Goal: Task Accomplishment & Management: Use online tool/utility

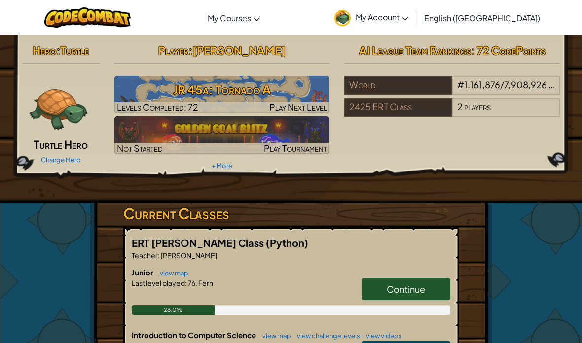
click at [214, 86] on h3 "JR 45a: Tornado A" at bounding box center [221, 89] width 215 height 22
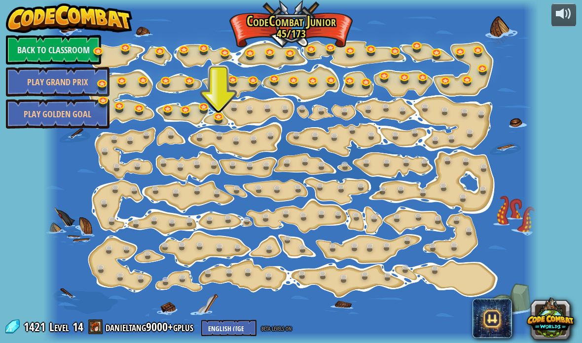
click at [221, 110] on link at bounding box center [220, 117] width 20 height 15
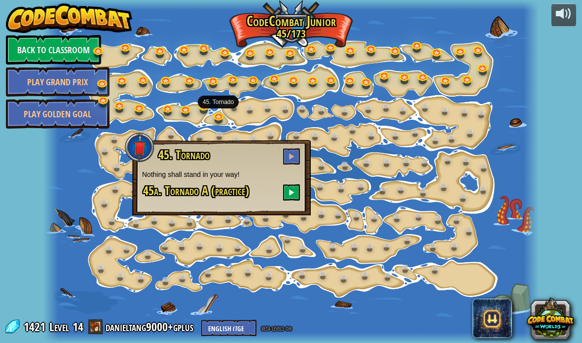
click at [289, 188] on button at bounding box center [291, 192] width 17 height 16
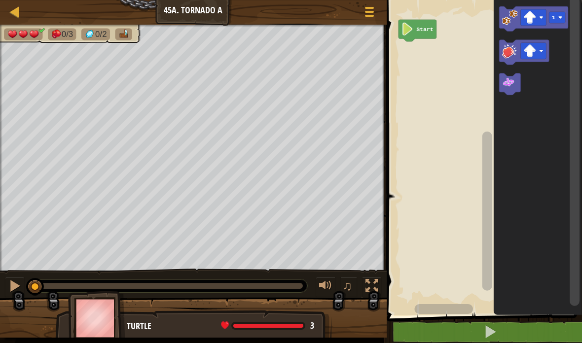
click at [494, 82] on icon "Blockly Workspace" at bounding box center [537, 155] width 88 height 320
click at [510, 92] on icon "Blockly Workspace" at bounding box center [509, 84] width 21 height 22
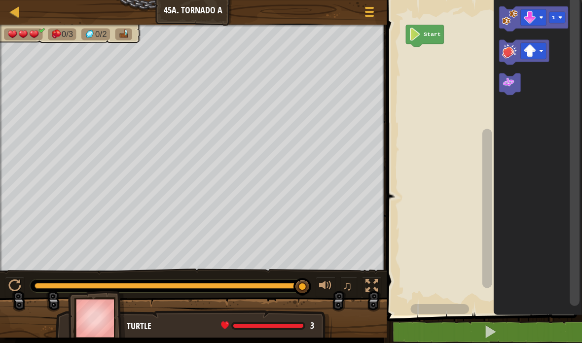
click at [534, 65] on rect "Blockly Workspace" at bounding box center [524, 52] width 50 height 25
click at [504, 20] on image "Blockly Workspace" at bounding box center [510, 17] width 16 height 16
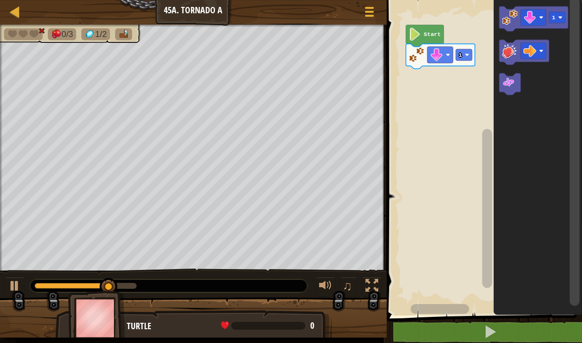
click at [530, 148] on icon "Blockly Workspace" at bounding box center [537, 155] width 88 height 320
click at [505, 52] on image "Blockly Workspace" at bounding box center [510, 51] width 16 height 16
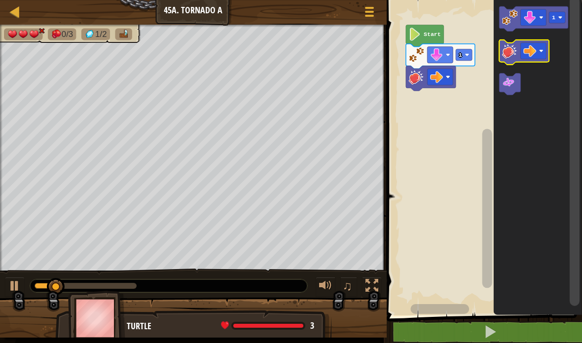
click at [506, 49] on image "Blockly Workspace" at bounding box center [510, 51] width 16 height 16
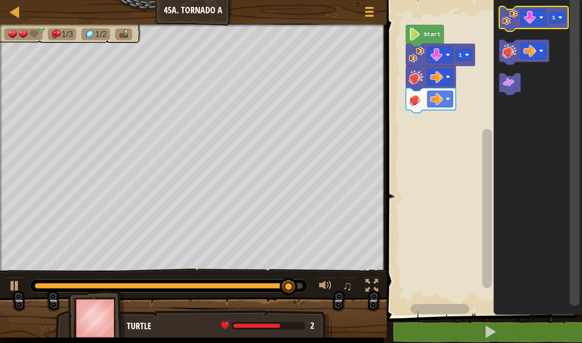
click at [504, 17] on image "Blockly Workspace" at bounding box center [510, 17] width 16 height 16
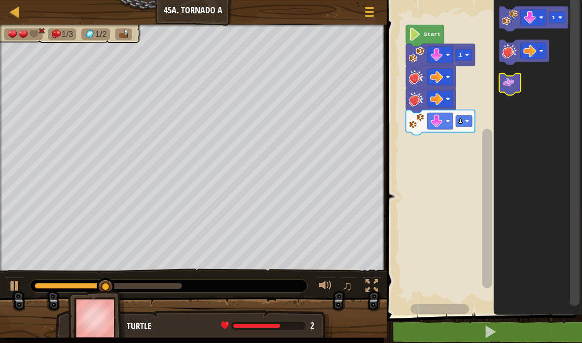
click at [506, 90] on icon "Blockly Workspace" at bounding box center [509, 84] width 21 height 22
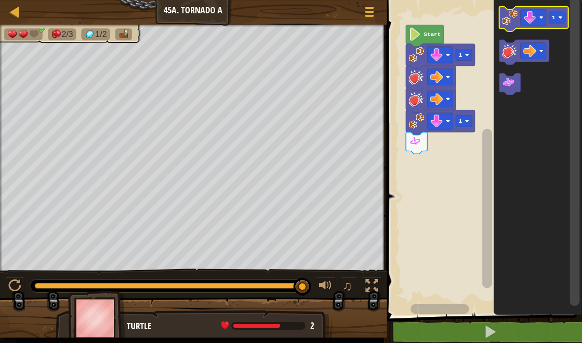
click at [508, 12] on image "Blockly Workspace" at bounding box center [510, 17] width 16 height 16
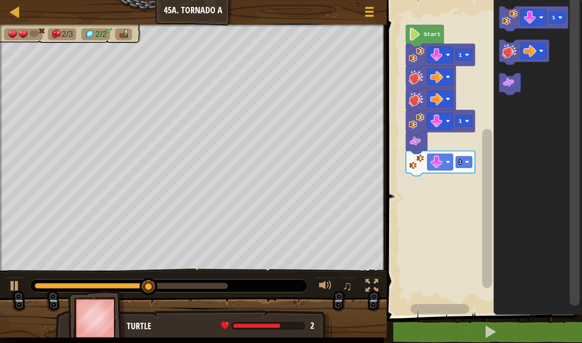
click at [516, 89] on icon "Blockly Workspace" at bounding box center [509, 84] width 21 height 22
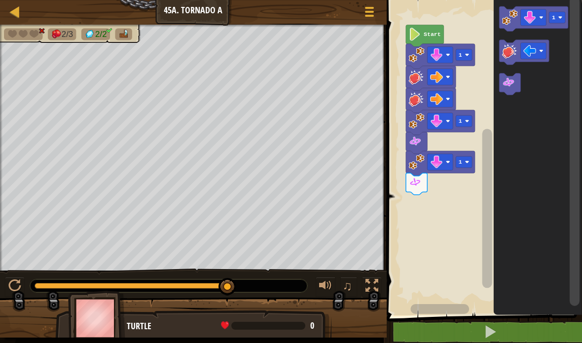
click at [533, 122] on icon "Blockly Workspace" at bounding box center [537, 155] width 88 height 320
click at [503, 47] on image "Blockly Workspace" at bounding box center [510, 51] width 16 height 16
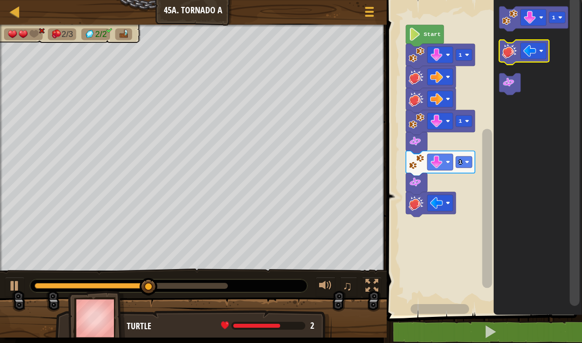
click at [508, 51] on image "Blockly Workspace" at bounding box center [510, 51] width 16 height 16
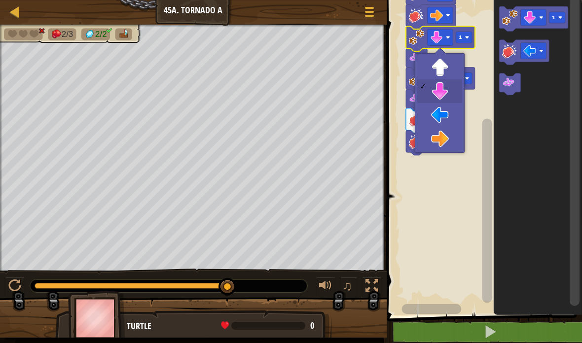
click at [413, 37] on image "Blockly Workspace" at bounding box center [417, 38] width 16 height 16
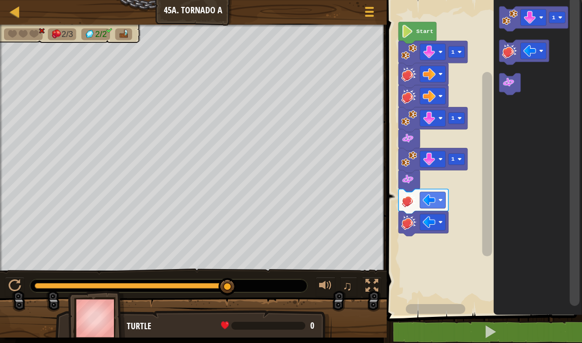
click at [494, 332] on span at bounding box center [490, 332] width 14 height 14
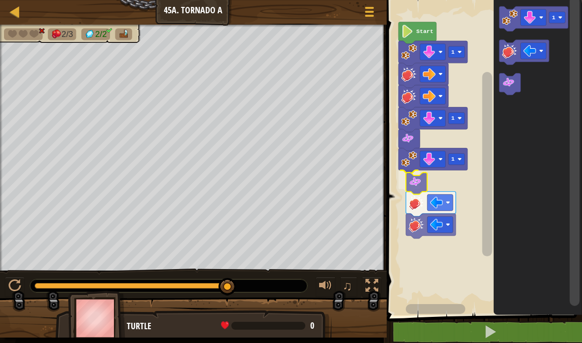
click at [409, 173] on icon "Blockly Workspace" at bounding box center [432, 160] width 69 height 25
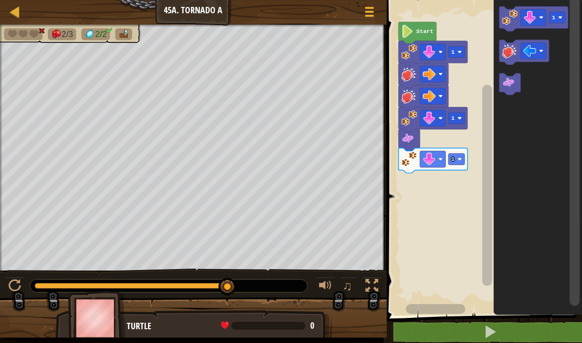
click at [506, 54] on image "Blockly Workspace" at bounding box center [510, 51] width 16 height 16
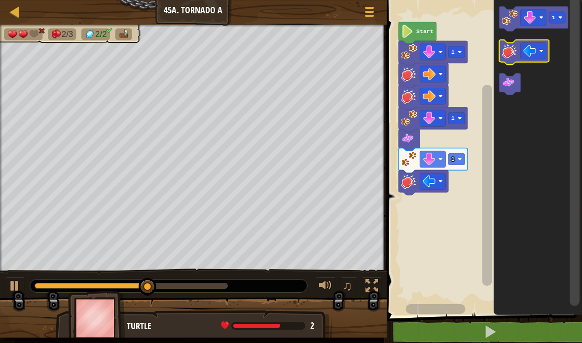
click at [507, 54] on image "Blockly Workspace" at bounding box center [510, 51] width 16 height 16
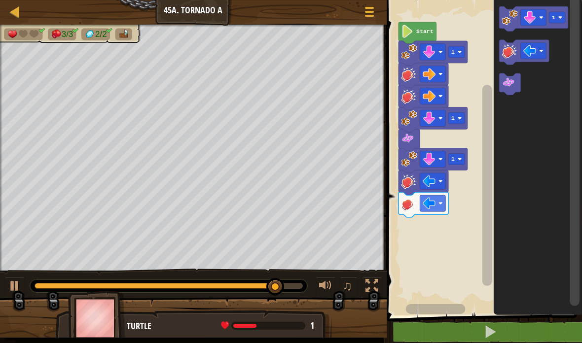
click at [508, 17] on image "Blockly Workspace" at bounding box center [510, 17] width 16 height 16
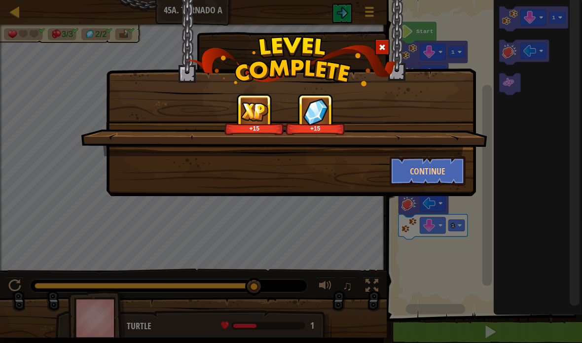
click at [430, 175] on button "Continue" at bounding box center [427, 171] width 76 height 30
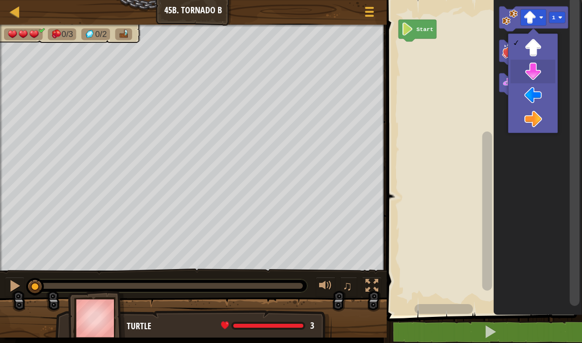
click at [532, 70] on icon "Blockly Workspace" at bounding box center [537, 155] width 88 height 320
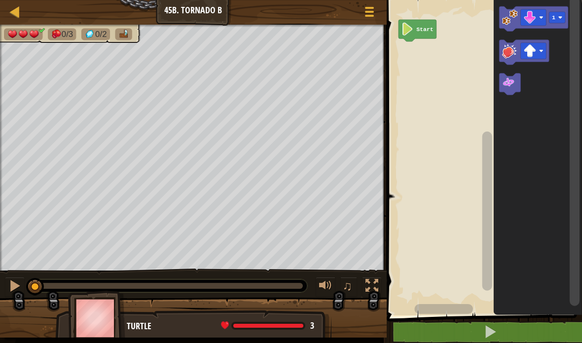
click at [496, 24] on icon "Blockly Workspace" at bounding box center [537, 155] width 88 height 320
click at [507, 23] on image "Blockly Workspace" at bounding box center [510, 17] width 16 height 16
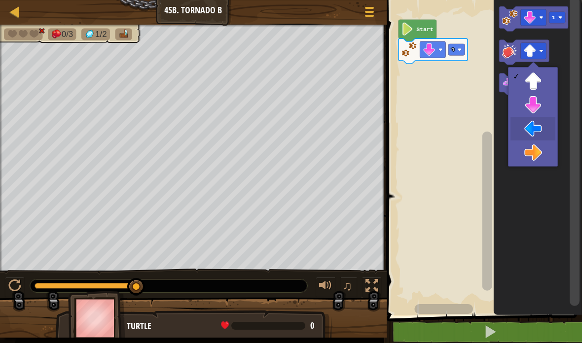
click at [538, 128] on icon "Blockly Workspace" at bounding box center [537, 155] width 88 height 320
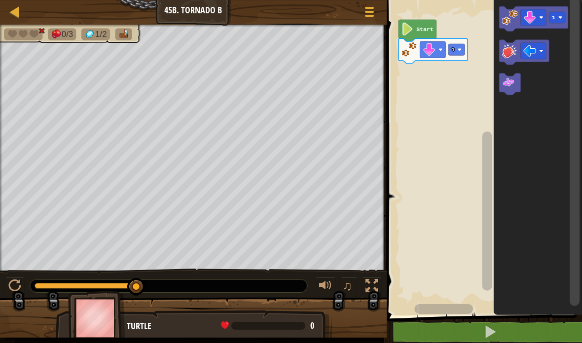
click at [504, 47] on image "Blockly Workspace" at bounding box center [510, 51] width 16 height 16
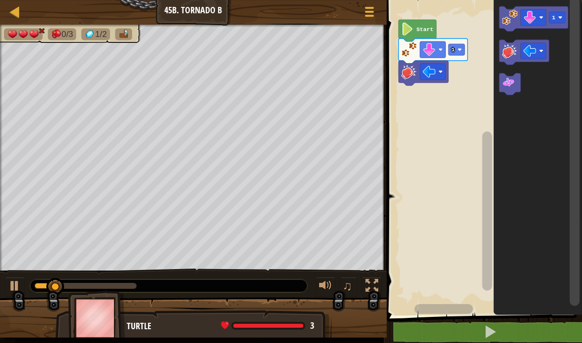
click at [506, 51] on image "Blockly Workspace" at bounding box center [510, 51] width 16 height 16
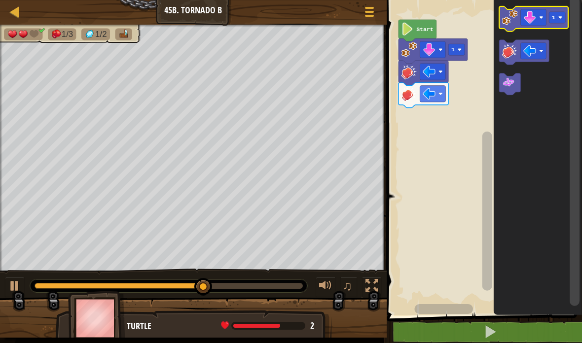
click at [500, 21] on icon "Blockly Workspace" at bounding box center [533, 18] width 69 height 25
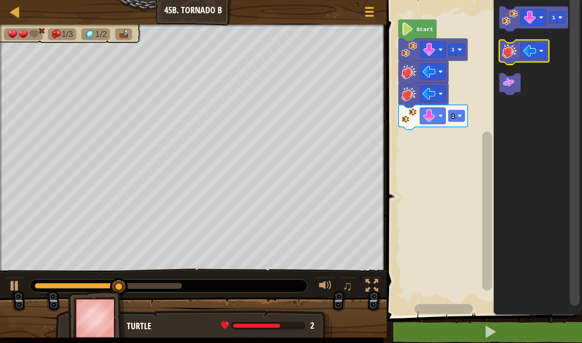
click at [508, 50] on image "Blockly Workspace" at bounding box center [510, 51] width 16 height 16
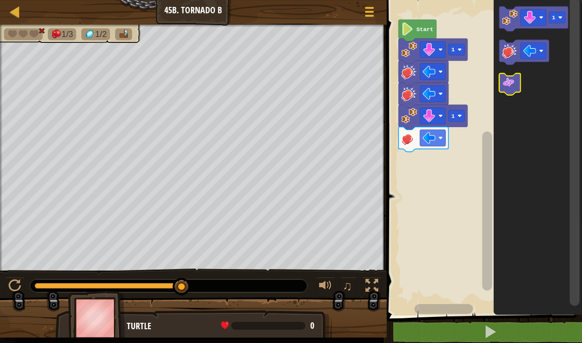
click at [513, 82] on image "Blockly Workspace" at bounding box center [508, 82] width 13 height 13
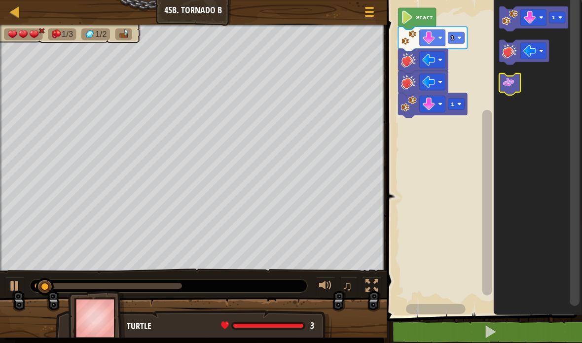
click at [506, 87] on image "Blockly Workspace" at bounding box center [508, 82] width 13 height 13
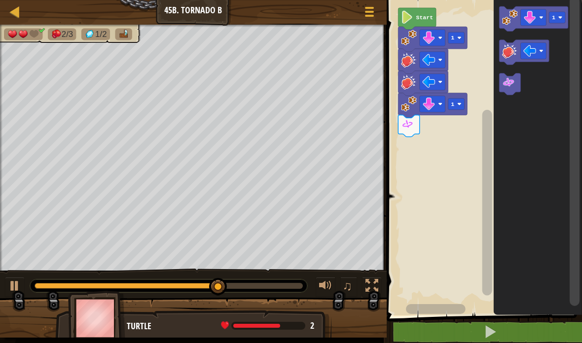
click at [510, 12] on image "Blockly Workspace" at bounding box center [510, 17] width 16 height 16
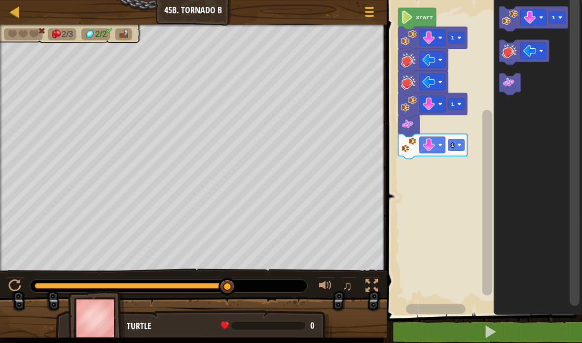
click at [508, 79] on image "Blockly Workspace" at bounding box center [508, 82] width 13 height 13
click at [507, 55] on image "Blockly Workspace" at bounding box center [510, 51] width 16 height 16
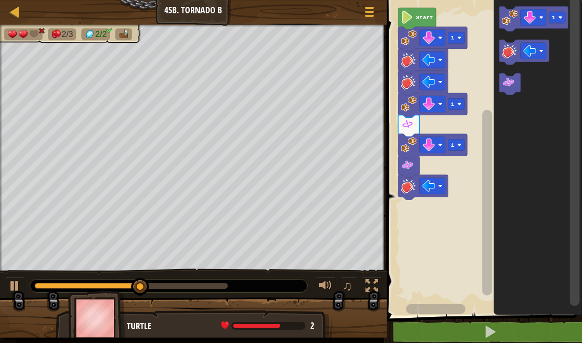
click at [503, 53] on image "Blockly Workspace" at bounding box center [510, 51] width 16 height 16
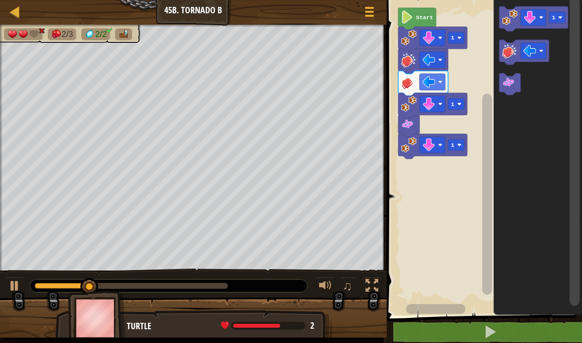
click at [500, 47] on icon "Blockly Workspace" at bounding box center [524, 52] width 50 height 25
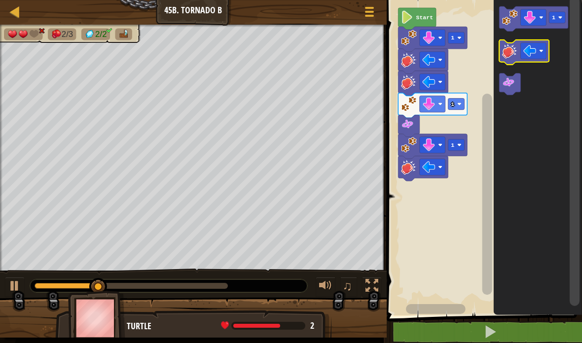
click at [502, 51] on image "Blockly Workspace" at bounding box center [510, 51] width 16 height 16
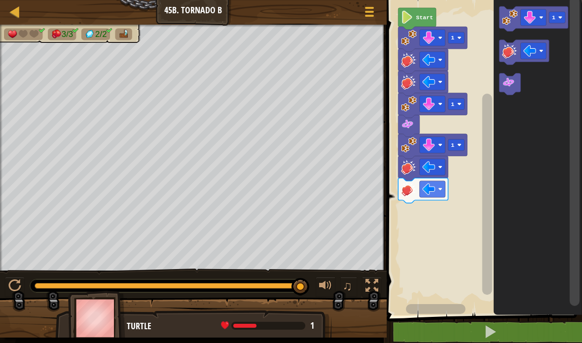
click at [555, 18] on text "1" at bounding box center [553, 17] width 3 height 6
click at [546, 77] on icon "Blockly Workspace" at bounding box center [537, 155] width 88 height 320
click at [506, 18] on image "Blockly Workspace" at bounding box center [510, 17] width 16 height 16
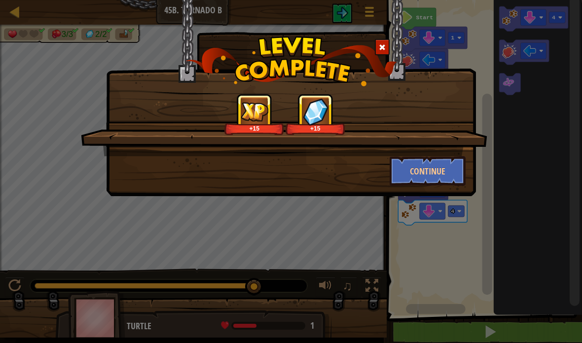
click at [448, 169] on button "Continue" at bounding box center [427, 171] width 76 height 30
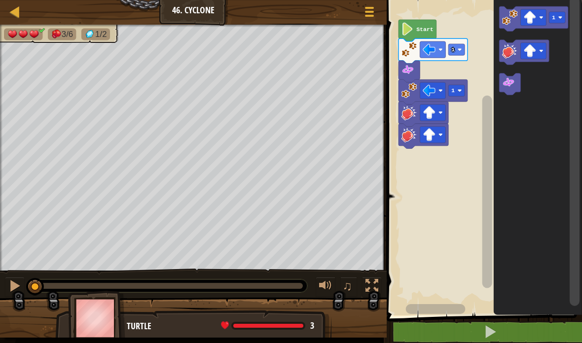
click at [501, 336] on button at bounding box center [490, 332] width 198 height 23
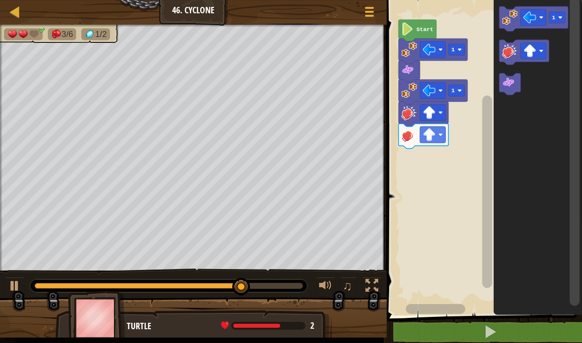
click at [537, 91] on icon "Blockly Workspace" at bounding box center [537, 155] width 88 height 320
click at [505, 13] on image "Blockly Workspace" at bounding box center [510, 17] width 16 height 16
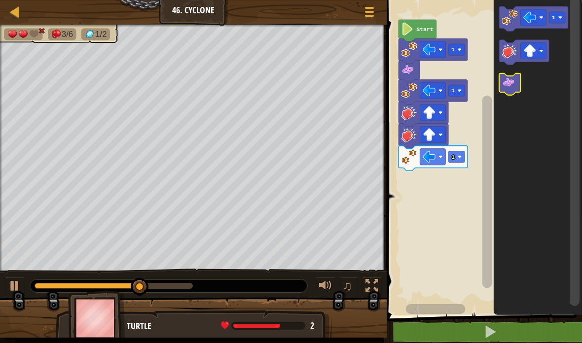
click at [509, 83] on image "Blockly Workspace" at bounding box center [508, 82] width 13 height 13
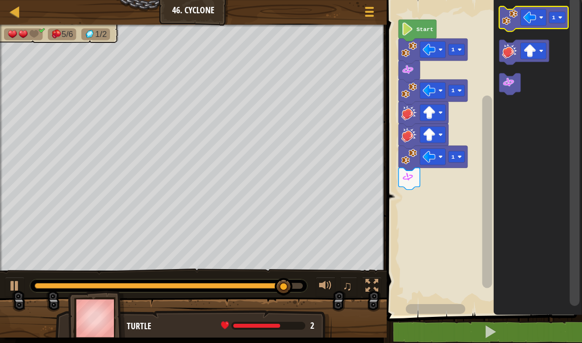
click at [502, 17] on image "Blockly Workspace" at bounding box center [510, 17] width 16 height 16
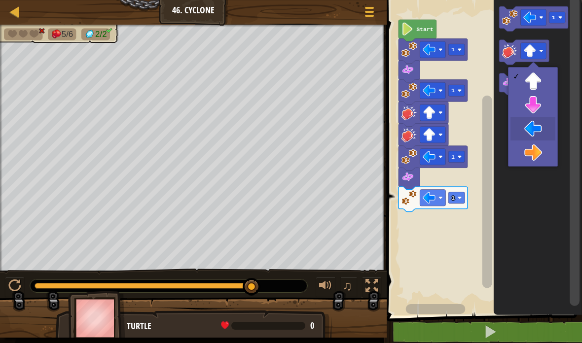
click at [534, 124] on icon "Blockly Workspace" at bounding box center [537, 155] width 88 height 320
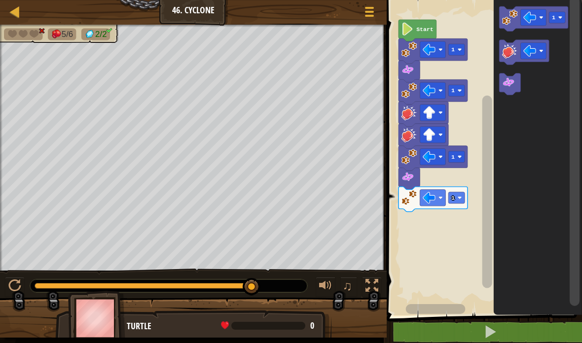
click at [495, 48] on icon "Blockly Workspace" at bounding box center [537, 155] width 88 height 320
click at [504, 51] on image "Blockly Workspace" at bounding box center [510, 51] width 16 height 16
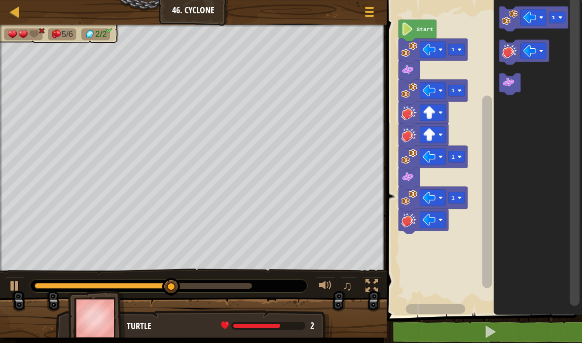
click at [505, 54] on image "Blockly Workspace" at bounding box center [510, 51] width 16 height 16
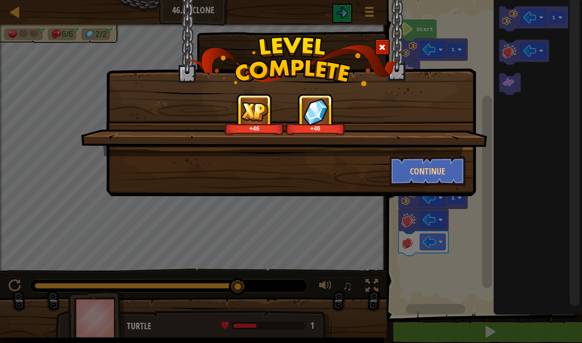
click at [438, 171] on button "Continue" at bounding box center [427, 171] width 76 height 30
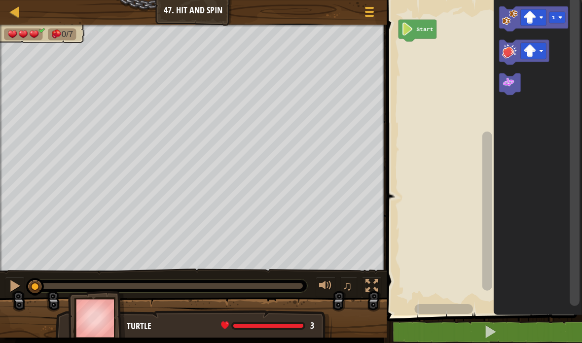
click at [507, 22] on image "Blockly Workspace" at bounding box center [510, 17] width 16 height 16
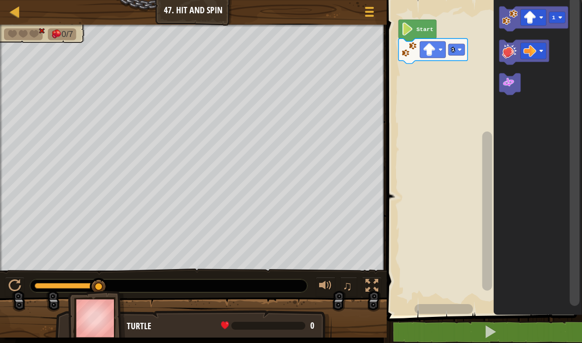
click at [534, 150] on icon "Blockly Workspace" at bounding box center [537, 155] width 88 height 320
click at [500, 52] on icon "Blockly Workspace" at bounding box center [524, 52] width 50 height 25
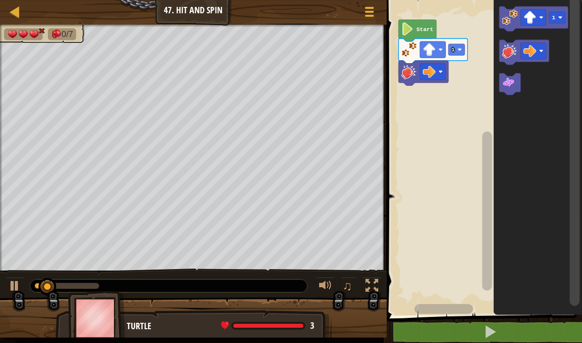
click at [504, 55] on image "Blockly Workspace" at bounding box center [510, 51] width 16 height 16
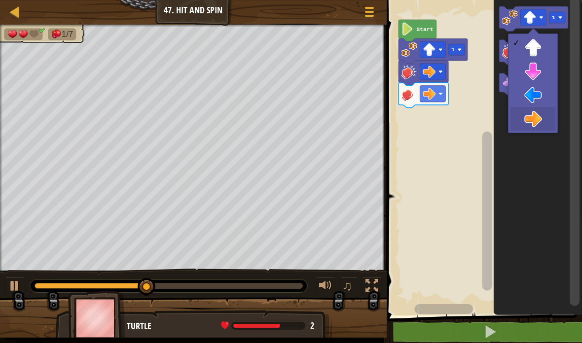
click at [540, 116] on icon "Blockly Workspace" at bounding box center [537, 155] width 88 height 320
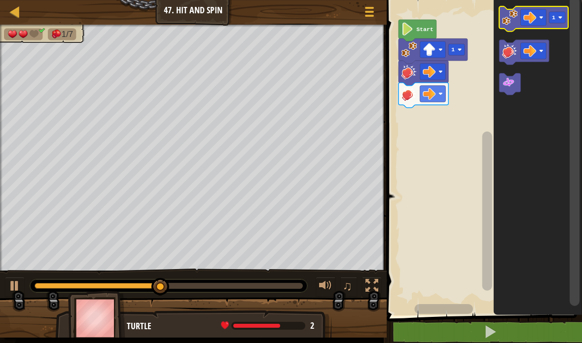
click at [501, 14] on icon "Blockly Workspace" at bounding box center [533, 18] width 69 height 25
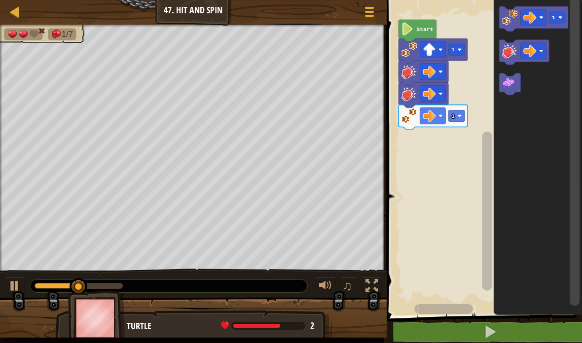
click at [508, 83] on image "Blockly Workspace" at bounding box center [508, 82] width 13 height 13
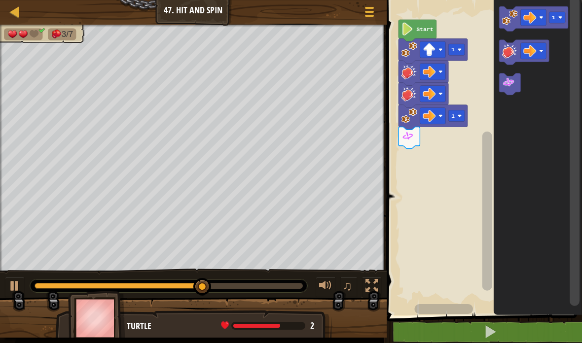
click at [499, 17] on icon "Blockly Workspace" at bounding box center [533, 18] width 69 height 25
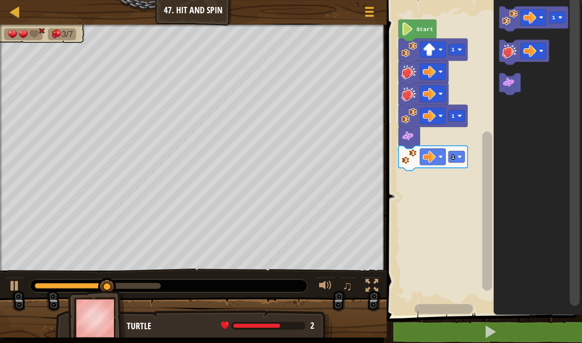
click at [506, 49] on image "Blockly Workspace" at bounding box center [510, 51] width 16 height 16
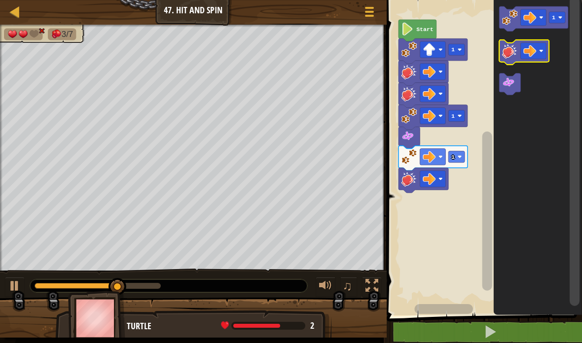
click at [504, 47] on image "Blockly Workspace" at bounding box center [510, 51] width 16 height 16
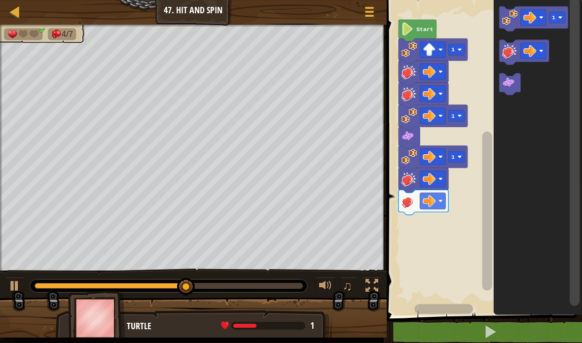
click at [499, 18] on icon "Blockly Workspace" at bounding box center [533, 18] width 69 height 25
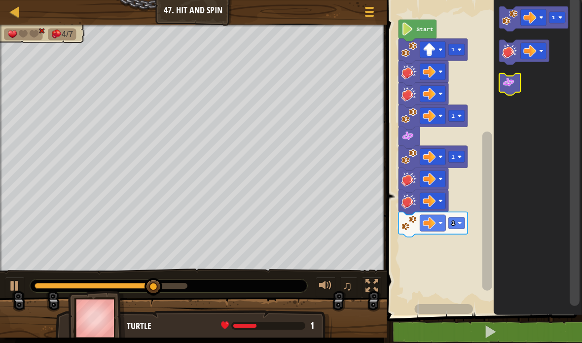
click at [513, 84] on image "Blockly Workspace" at bounding box center [508, 82] width 13 height 13
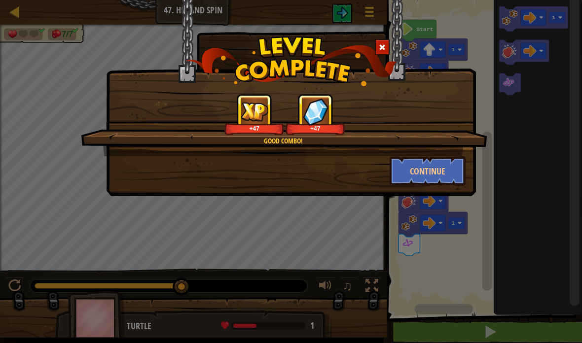
click at [436, 171] on button "Continue" at bounding box center [427, 171] width 76 height 30
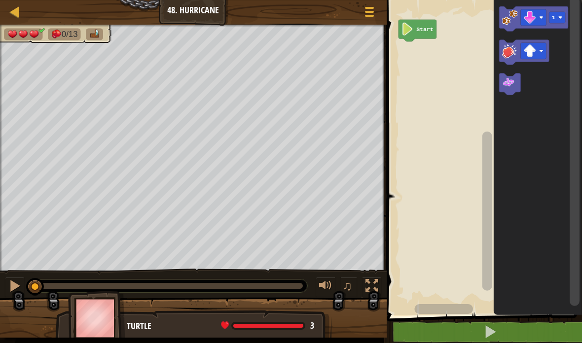
click at [528, 64] on rect "Blockly Workspace" at bounding box center [524, 52] width 50 height 25
click at [502, 16] on image "Blockly Workspace" at bounding box center [510, 17] width 16 height 16
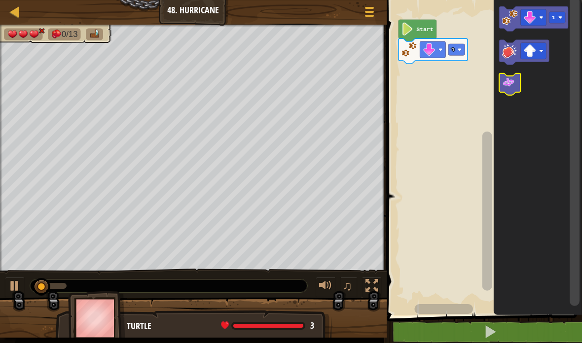
click at [511, 86] on image "Blockly Workspace" at bounding box center [508, 82] width 13 height 13
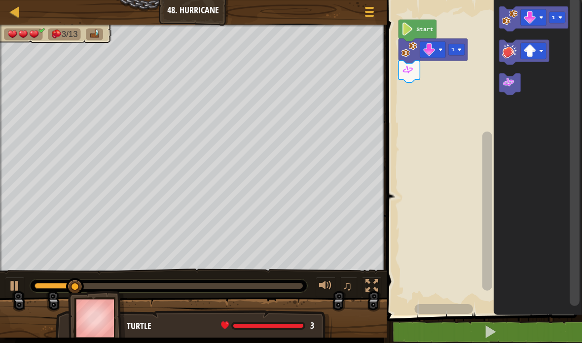
click at [506, 16] on image "Blockly Workspace" at bounding box center [510, 17] width 16 height 16
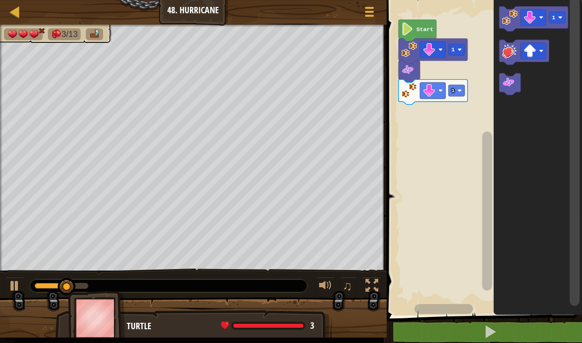
click at [505, 52] on image "Blockly Workspace" at bounding box center [510, 51] width 16 height 16
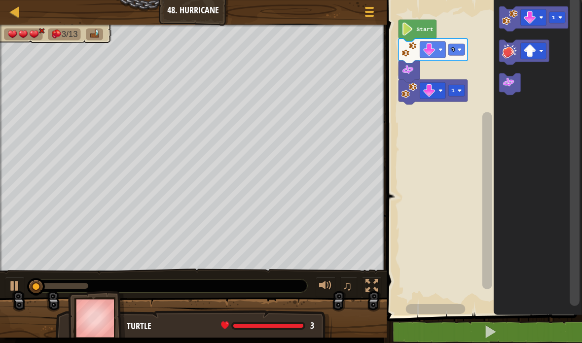
click at [500, 85] on icon "Blockly Workspace" at bounding box center [509, 84] width 21 height 22
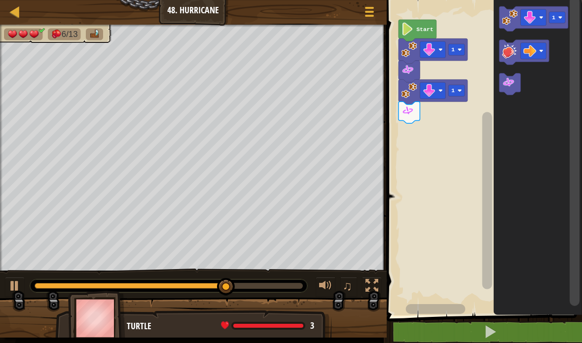
click at [534, 147] on icon "Blockly Workspace" at bounding box center [537, 155] width 88 height 320
click at [502, 55] on image "Blockly Workspace" at bounding box center [510, 51] width 16 height 16
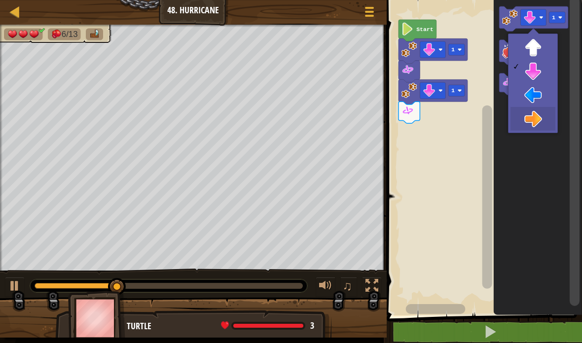
click at [538, 116] on icon "Blockly Workspace" at bounding box center [537, 155] width 88 height 320
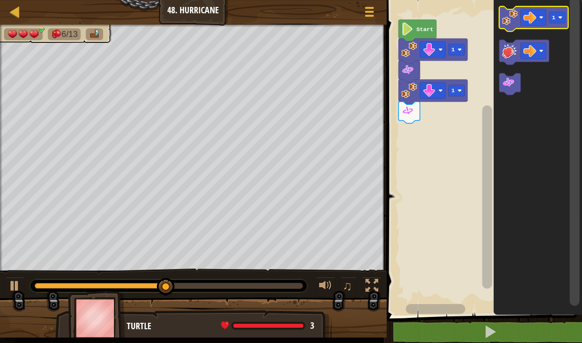
click at [503, 15] on image "Blockly Workspace" at bounding box center [510, 17] width 16 height 16
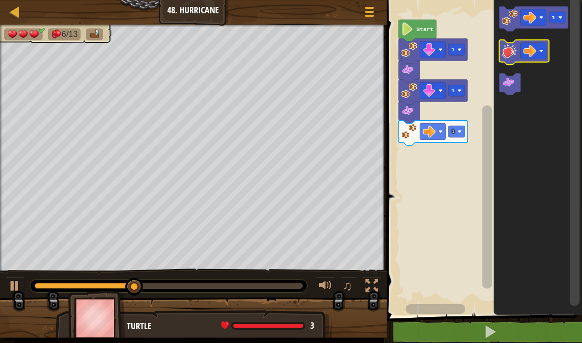
click at [508, 55] on image "Blockly Workspace" at bounding box center [510, 51] width 16 height 16
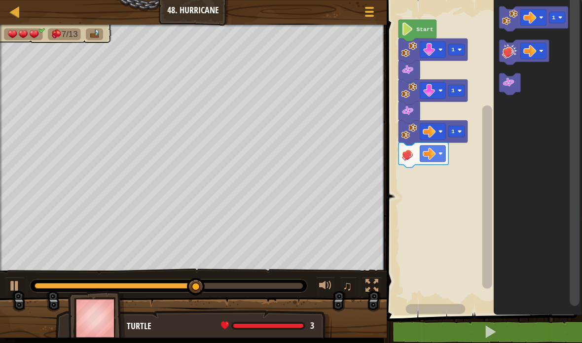
click at [504, 15] on image "Blockly Workspace" at bounding box center [510, 17] width 16 height 16
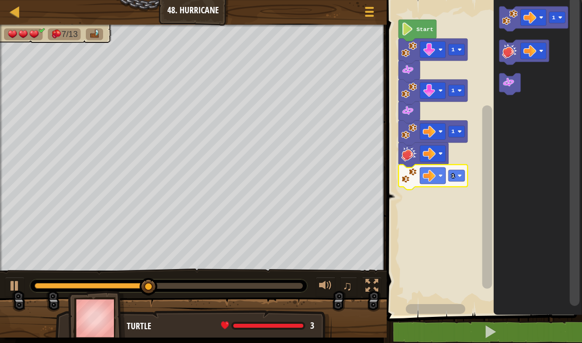
click at [459, 172] on rect "Blockly Workspace" at bounding box center [456, 175] width 16 height 11
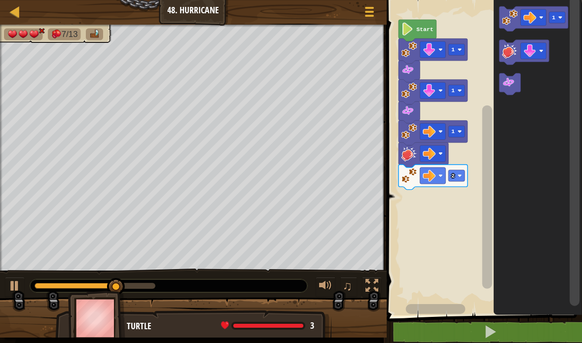
click at [533, 96] on icon "Blockly Workspace" at bounding box center [537, 155] width 88 height 320
click at [505, 49] on image "Blockly Workspace" at bounding box center [510, 51] width 16 height 16
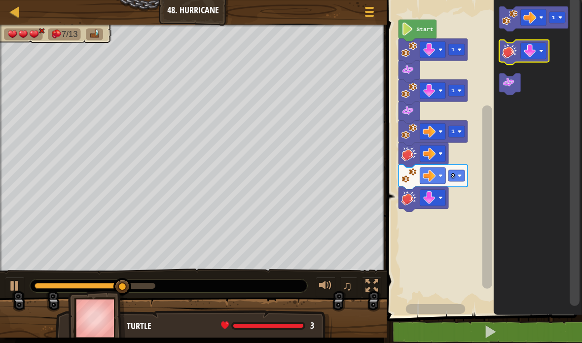
click at [503, 50] on image "Blockly Workspace" at bounding box center [510, 51] width 16 height 16
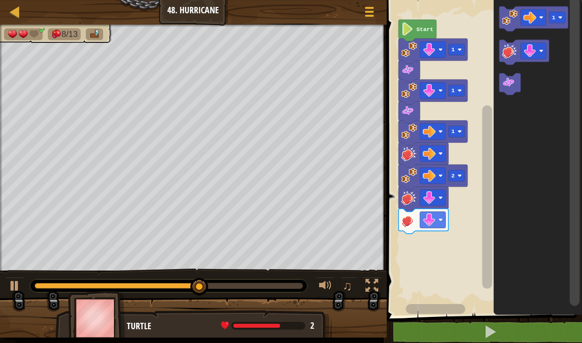
click at [506, 12] on image "Blockly Workspace" at bounding box center [510, 17] width 16 height 16
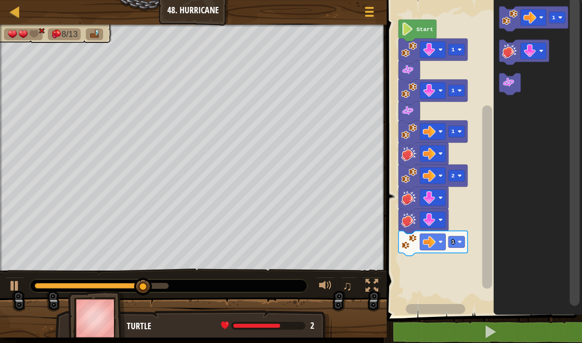
click at [509, 78] on image "Blockly Workspace" at bounding box center [508, 82] width 13 height 13
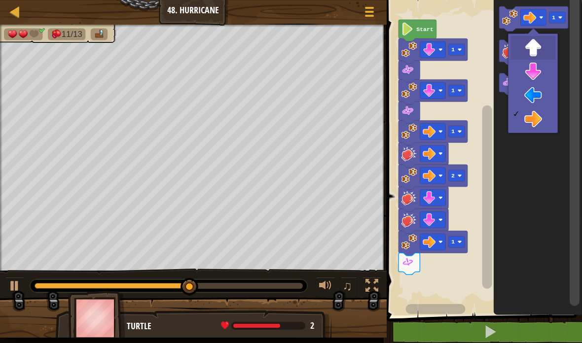
click at [534, 47] on image "Blockly Workspace" at bounding box center [529, 50] width 13 height 13
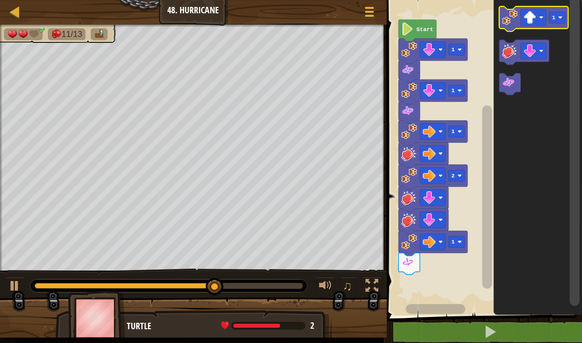
click at [504, 11] on image "Blockly Workspace" at bounding box center [510, 17] width 16 height 16
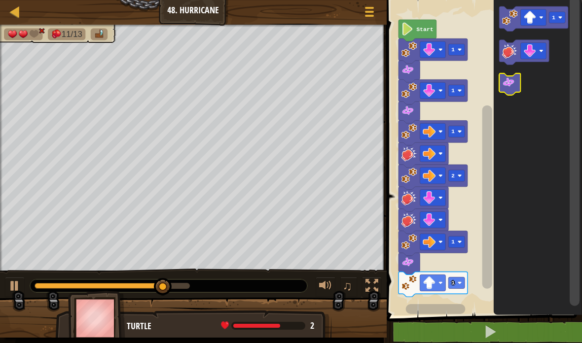
click at [508, 80] on image "Blockly Workspace" at bounding box center [508, 82] width 13 height 13
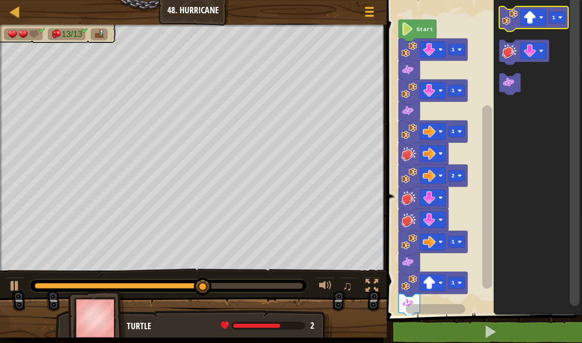
click at [507, 21] on image "Blockly Workspace" at bounding box center [510, 17] width 16 height 16
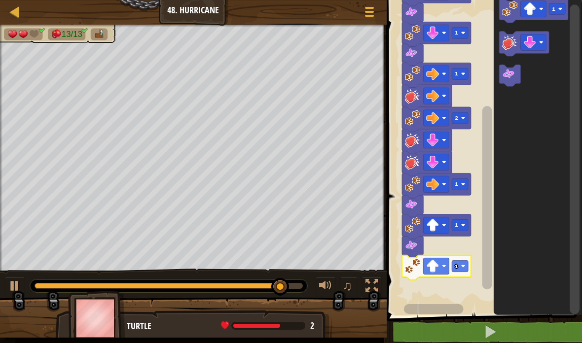
click at [461, 265] on image "Blockly Workspace" at bounding box center [463, 266] width 4 height 4
click at [453, 183] on rect "Blockly Workspace" at bounding box center [460, 183] width 16 height 11
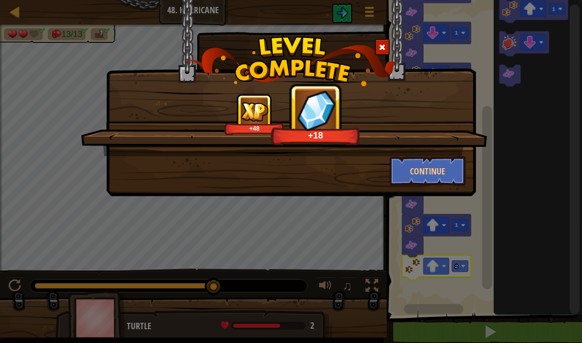
click at [440, 166] on button "Continue" at bounding box center [427, 171] width 76 height 30
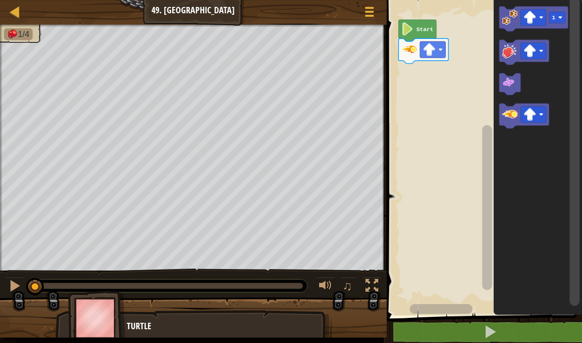
click at [495, 329] on span at bounding box center [490, 332] width 14 height 14
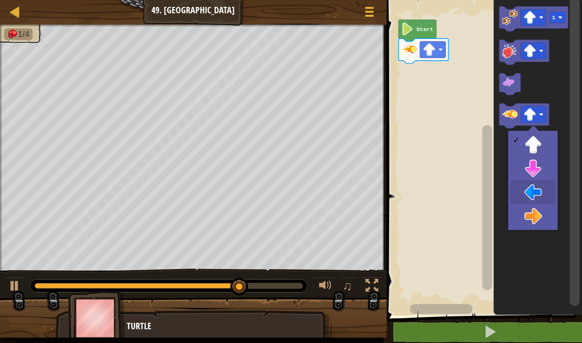
click at [533, 185] on icon "Blockly Workspace" at bounding box center [537, 155] width 88 height 320
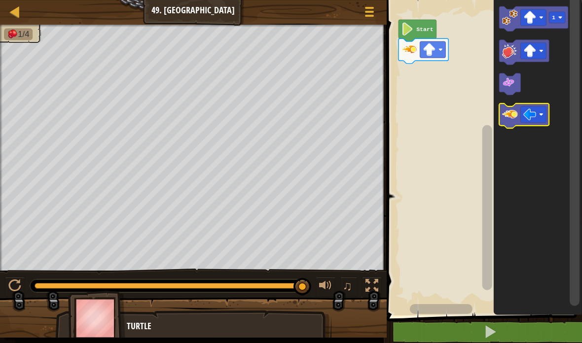
click at [516, 118] on image "Blockly Workspace" at bounding box center [510, 115] width 16 height 16
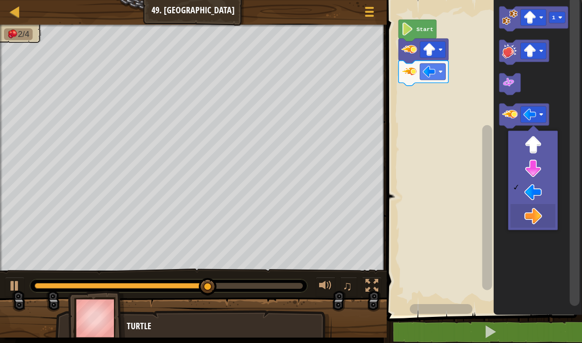
click at [529, 210] on icon "Blockly Workspace" at bounding box center [537, 155] width 88 height 320
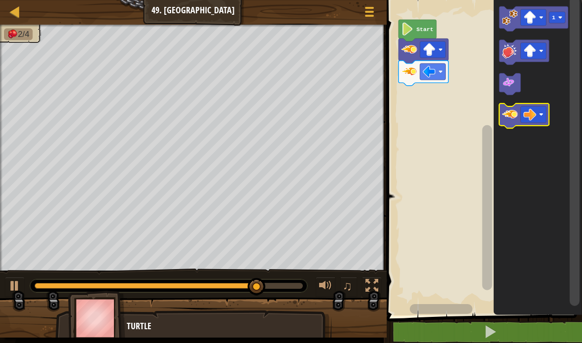
click at [510, 112] on image "Blockly Workspace" at bounding box center [510, 115] width 16 height 16
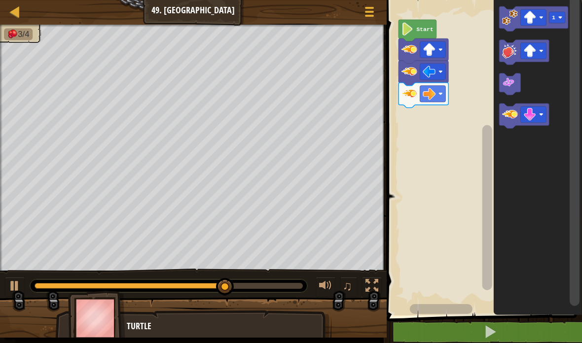
click at [536, 167] on icon "Blockly Workspace" at bounding box center [537, 155] width 88 height 320
click at [502, 107] on image "Blockly Workspace" at bounding box center [510, 115] width 16 height 16
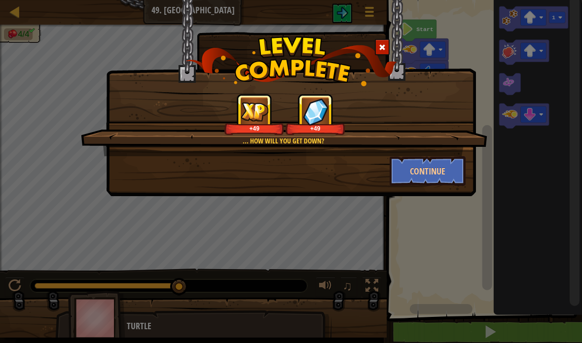
click at [440, 170] on button "Continue" at bounding box center [427, 171] width 76 height 30
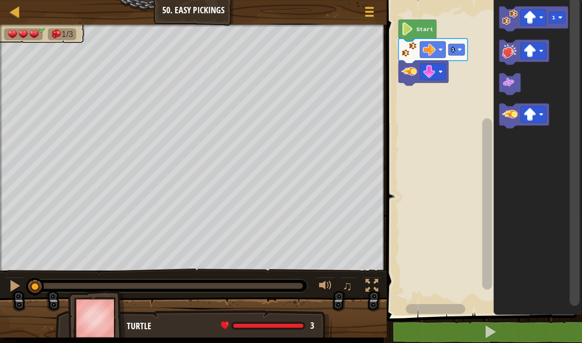
click at [486, 338] on span at bounding box center [490, 332] width 14 height 14
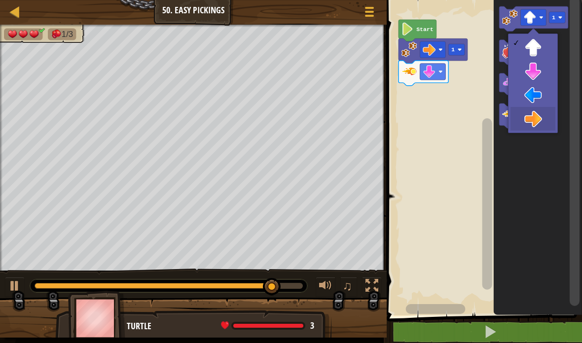
click at [537, 114] on rect "Blockly Workspace" at bounding box center [533, 114] width 26 height 16
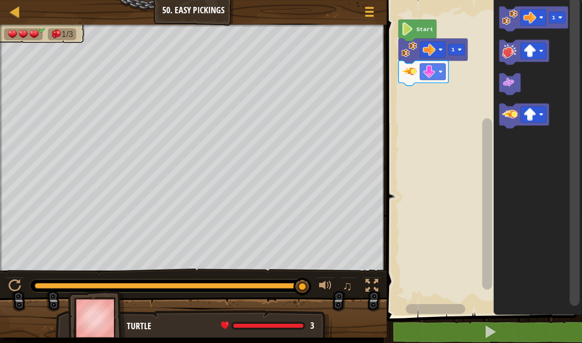
click at [508, 14] on image "Blockly Workspace" at bounding box center [510, 17] width 16 height 16
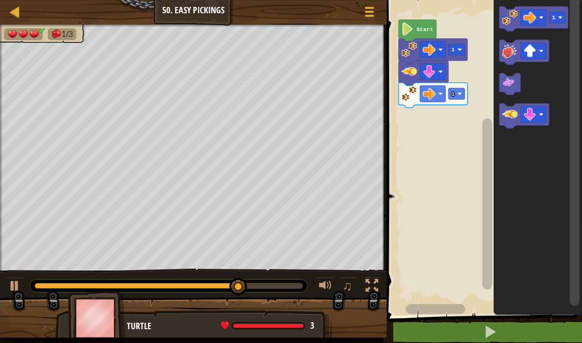
click at [534, 166] on icon "Blockly Workspace" at bounding box center [537, 155] width 88 height 320
click at [505, 115] on image "Blockly Workspace" at bounding box center [510, 115] width 16 height 16
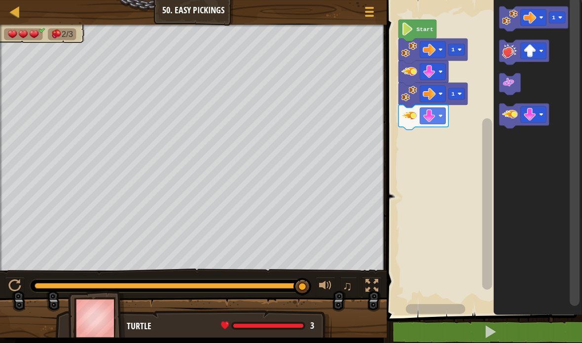
click at [503, 20] on image "Blockly Workspace" at bounding box center [510, 17] width 16 height 16
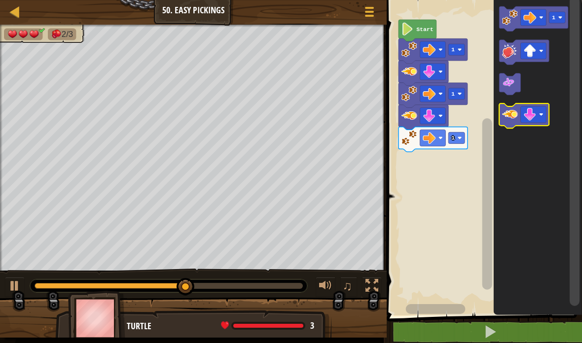
click at [509, 112] on image "Blockly Workspace" at bounding box center [510, 115] width 16 height 16
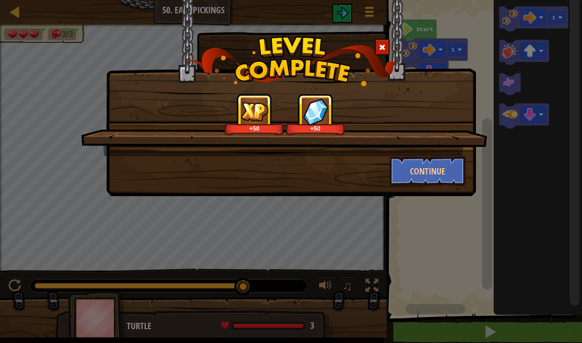
click at [438, 176] on button "Continue" at bounding box center [427, 171] width 76 height 30
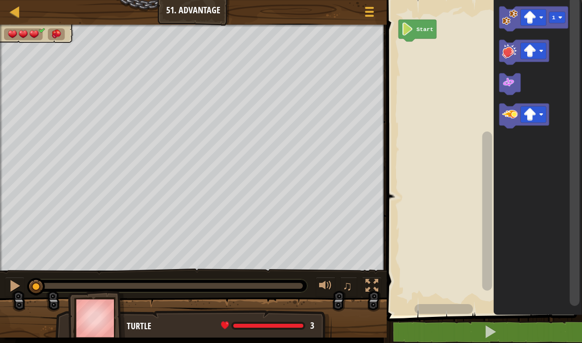
click at [18, 8] on div at bounding box center [15, 11] width 12 height 12
